Goal: Task Accomplishment & Management: Manage account settings

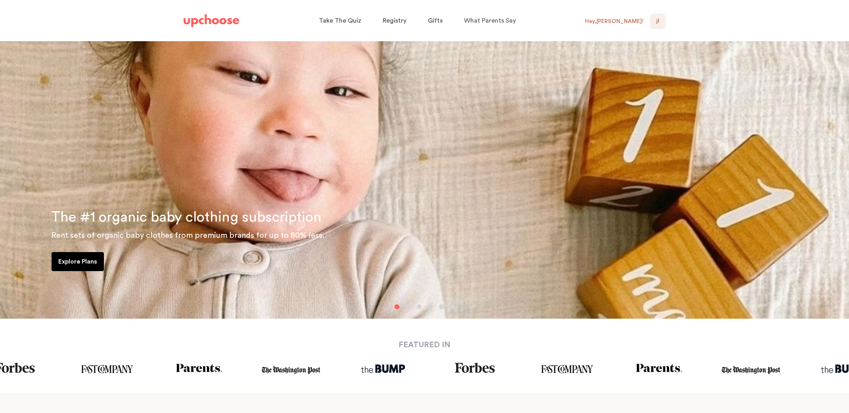
click at [663, 24] on div "JL NaN" at bounding box center [658, 21] width 16 height 16
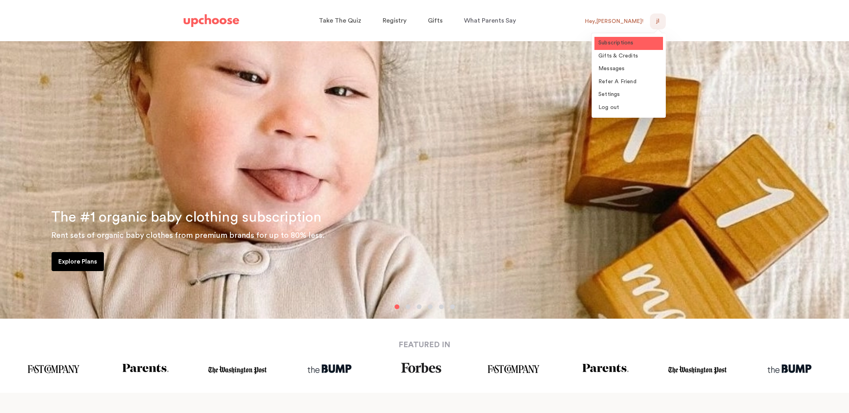
click at [634, 39] on link "Subscriptions" at bounding box center [628, 43] width 69 height 13
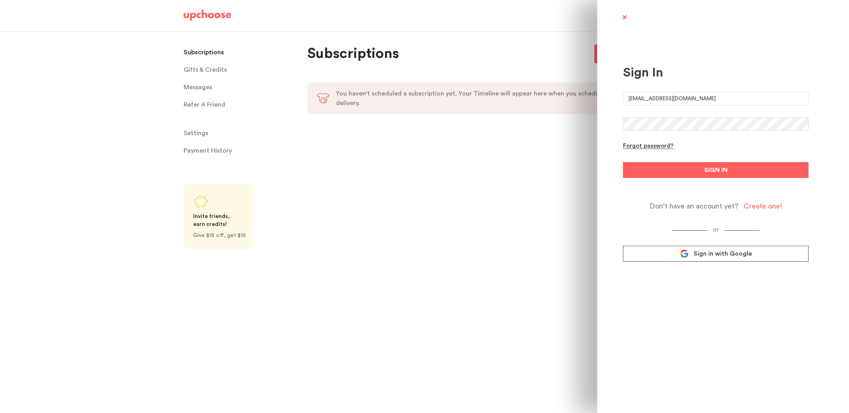
type input "jennifersisavath@yahoo.com"
click at [637, 176] on button "SIGN IN" at bounding box center [716, 170] width 186 height 16
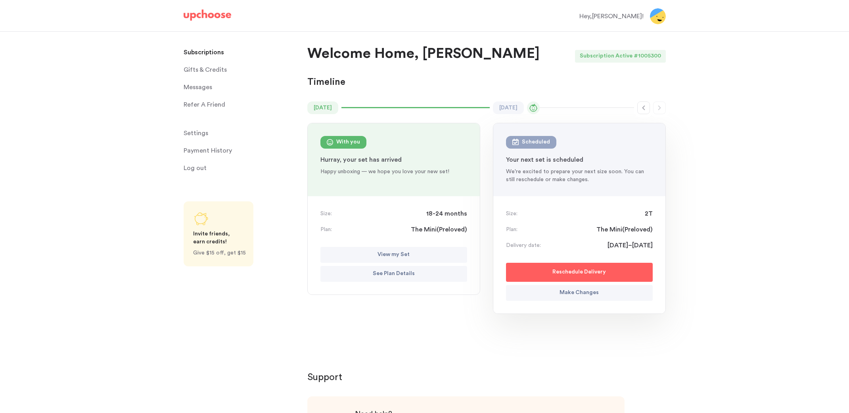
click at [590, 274] on p "Reschedule Delivery" at bounding box center [579, 273] width 54 height 10
select select "October"
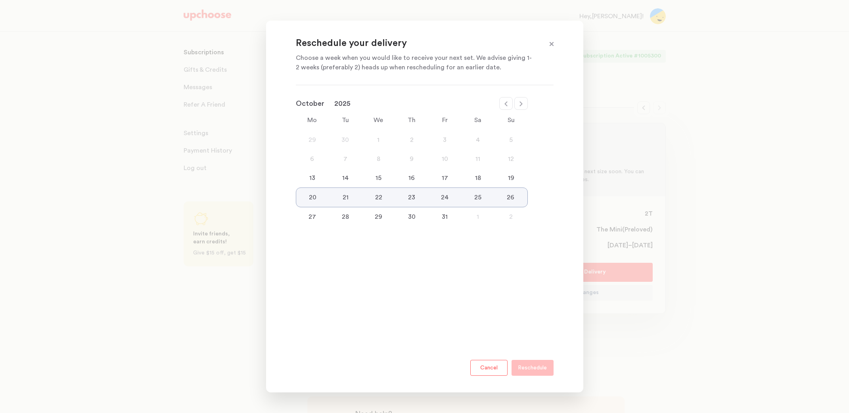
click at [316, 181] on div "13" at bounding box center [312, 178] width 33 height 10
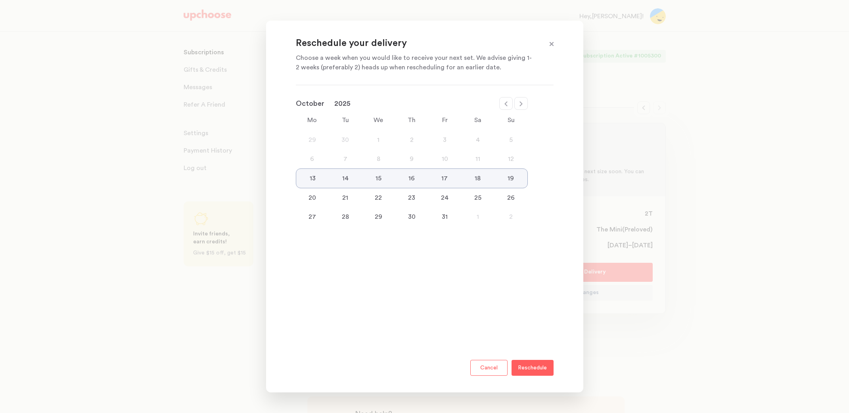
click at [524, 370] on p "Reschedule" at bounding box center [532, 368] width 29 height 10
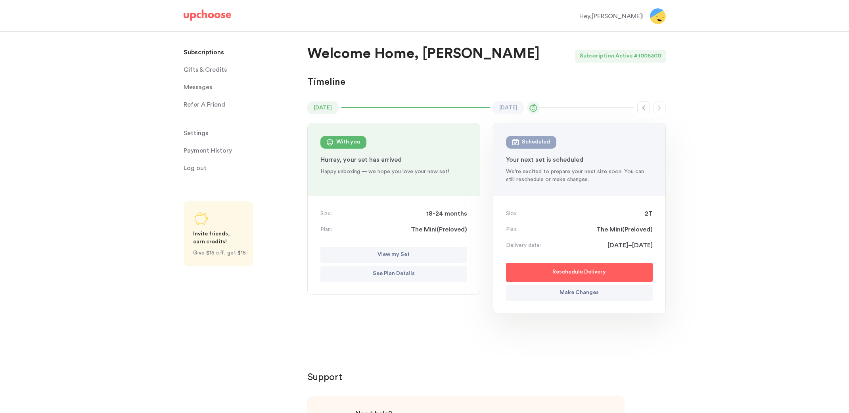
scroll to position [0, 0]
click at [542, 364] on p at bounding box center [486, 364] width 358 height 13
click at [222, 72] on span "Gifts & Credits" at bounding box center [205, 70] width 43 height 16
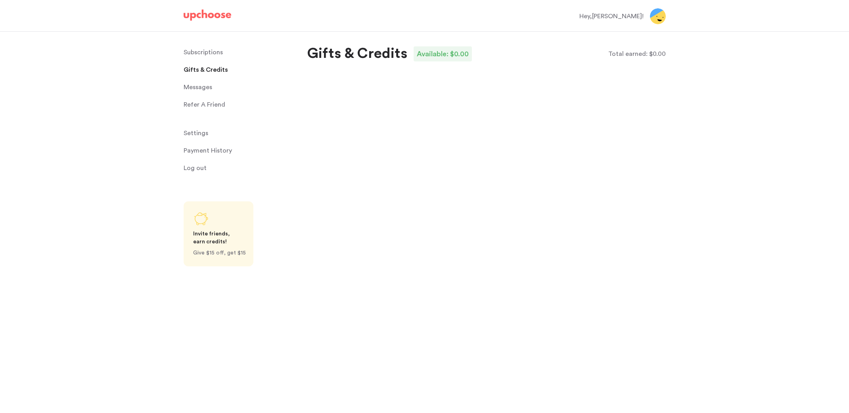
click at [214, 53] on p "Subscriptions" at bounding box center [203, 52] width 39 height 16
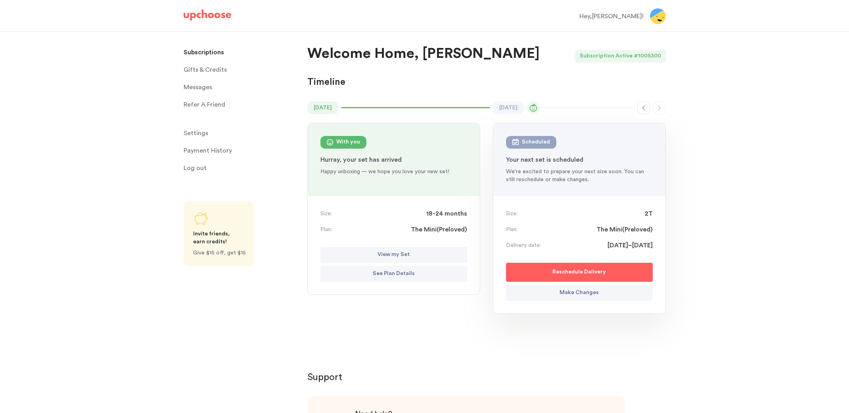
click at [198, 136] on span "Settings" at bounding box center [196, 133] width 25 height 16
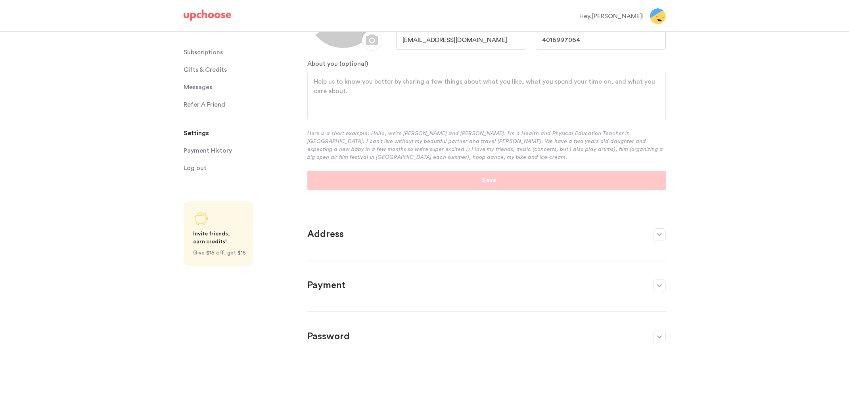
scroll to position [90, 0]
click at [206, 54] on p "Subscriptions" at bounding box center [203, 52] width 39 height 16
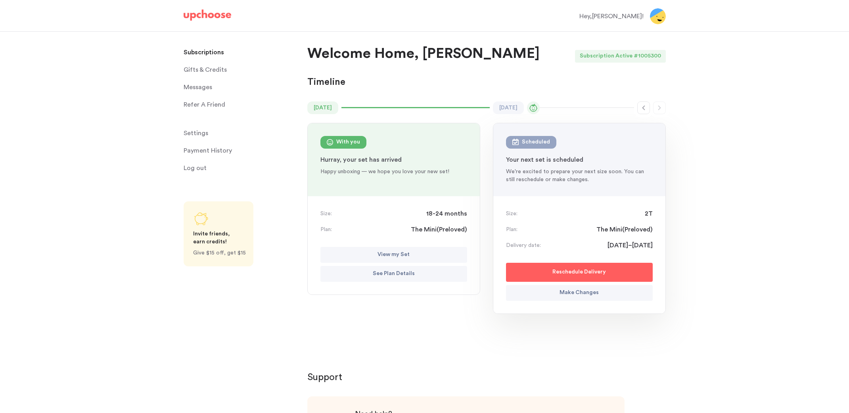
click at [662, 18] on img at bounding box center [658, 16] width 16 height 16
click at [630, 15] on div "Hey, [PERSON_NAME] !" at bounding box center [611, 16] width 64 height 10
click at [204, 167] on span "Log out" at bounding box center [195, 168] width 23 height 16
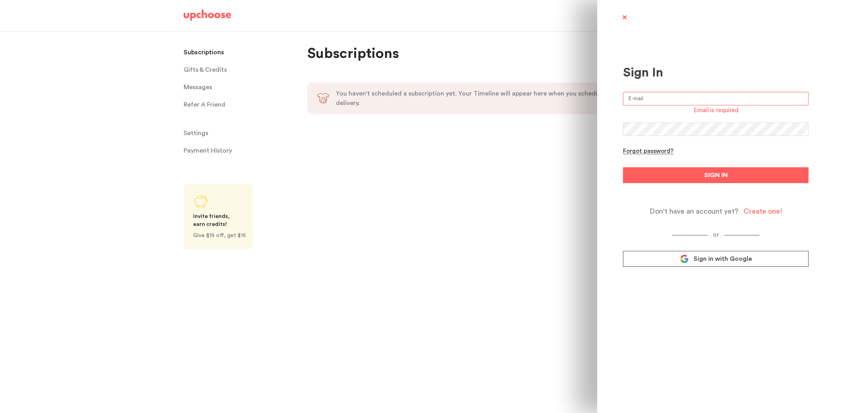
click at [622, 17] on span at bounding box center [624, 18] width 10 height 10
